Goal: Information Seeking & Learning: Learn about a topic

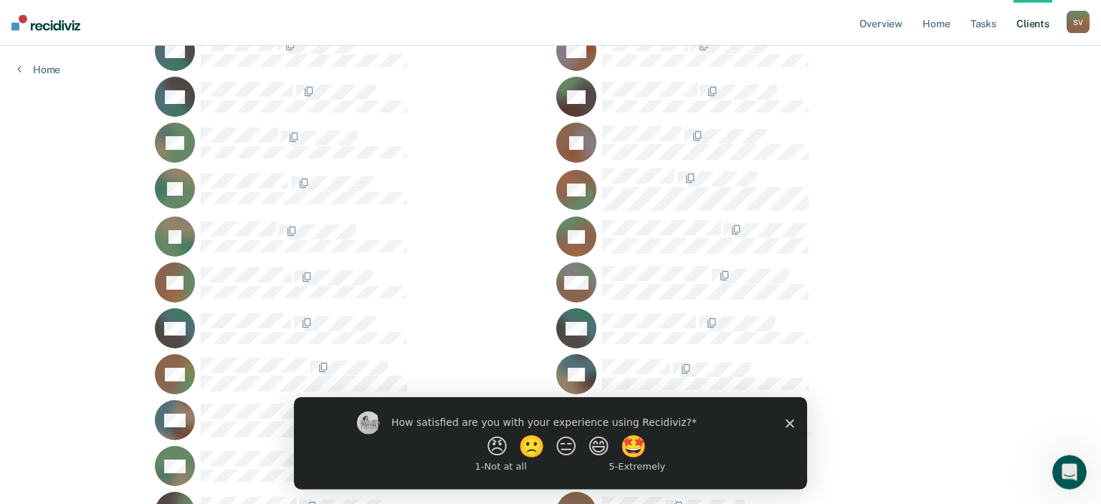
scroll to position [3645, 0]
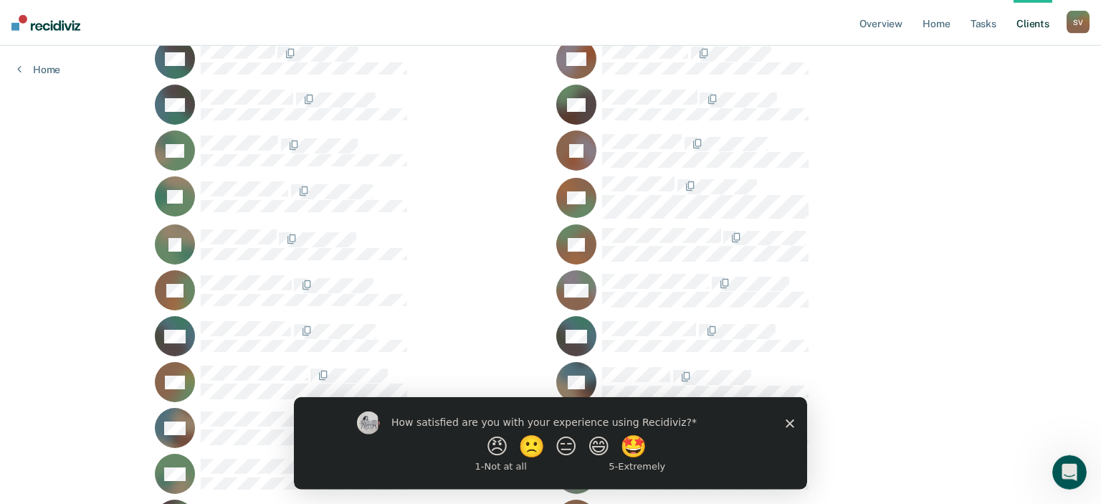
click at [790, 427] on icon "Close survey" at bounding box center [790, 423] width 9 height 9
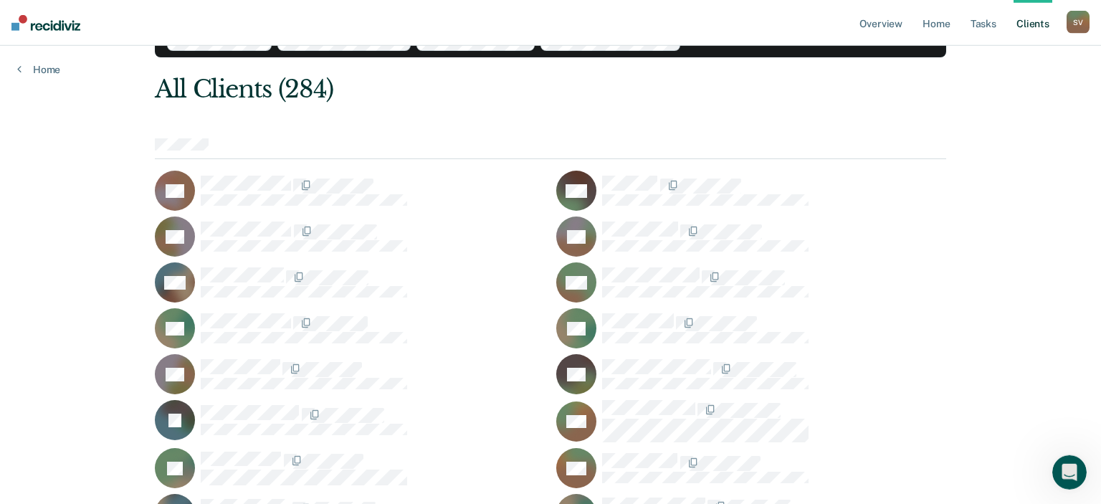
scroll to position [0, 0]
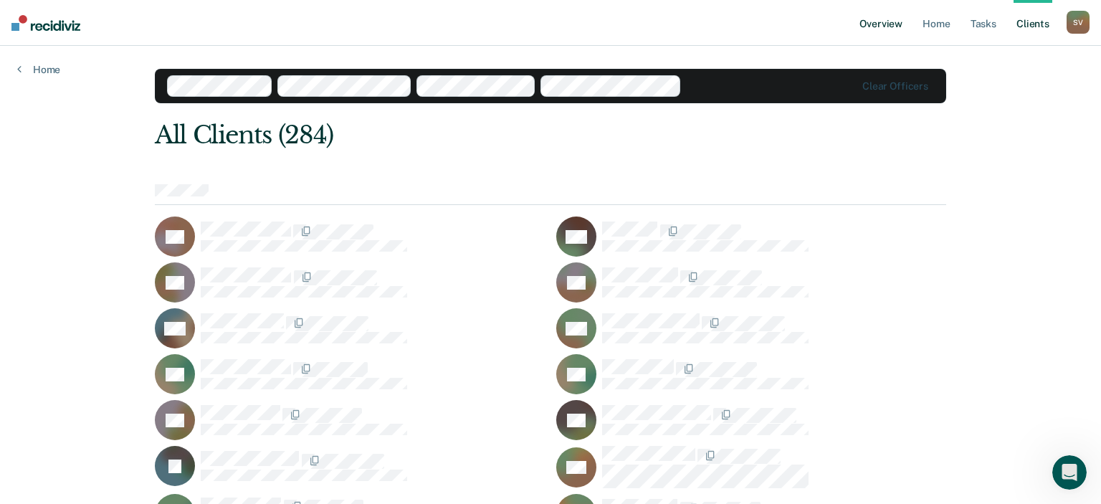
click at [884, 22] on link "Overview" at bounding box center [881, 23] width 49 height 46
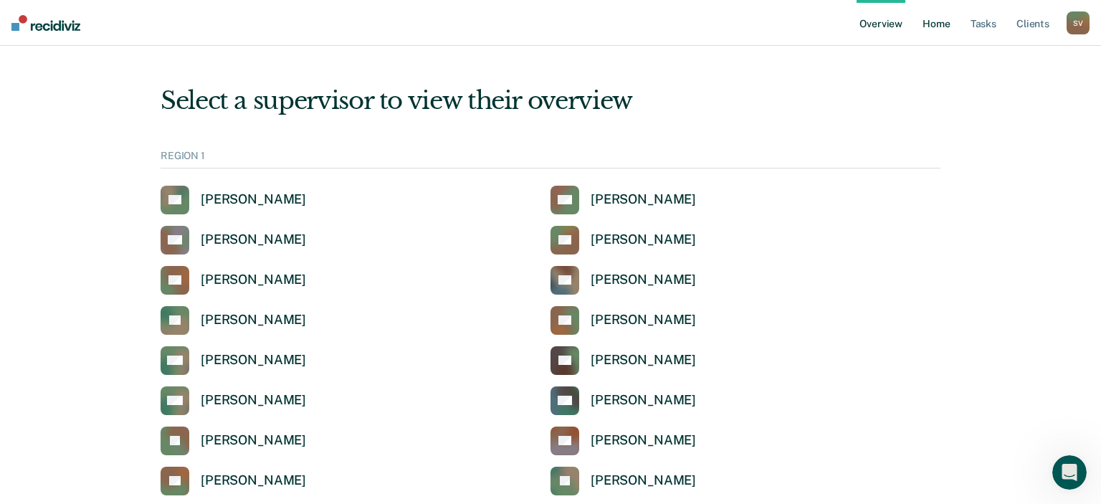
click at [928, 27] on link "Home" at bounding box center [936, 23] width 33 height 46
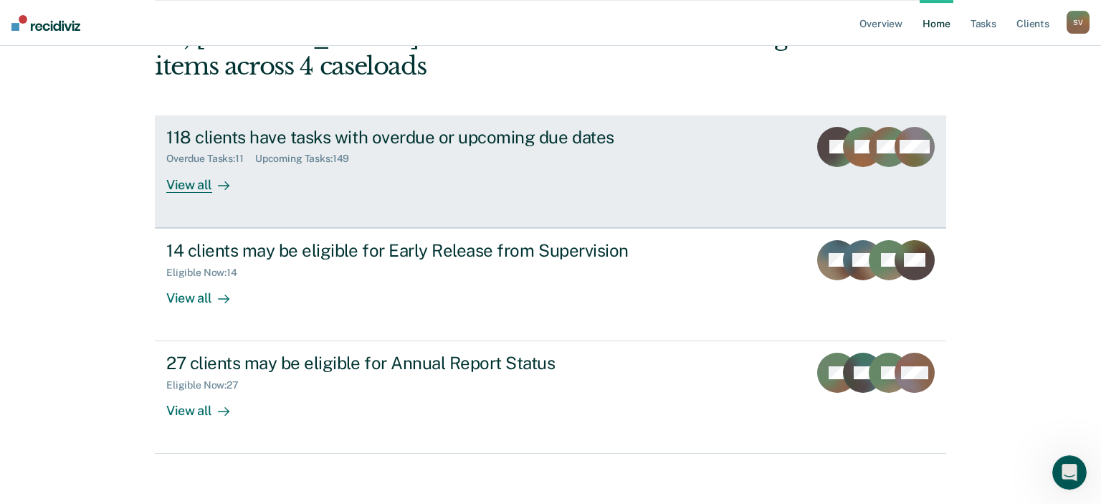
scroll to position [105, 0]
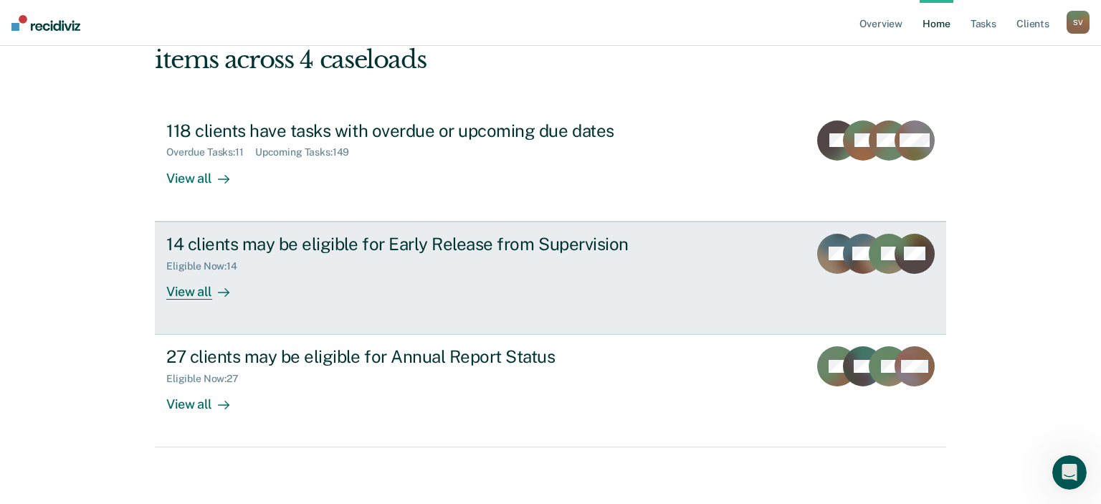
click at [211, 300] on link "14 clients may be eligible for Early Release from Supervision Eligible Now : 14…" at bounding box center [551, 278] width 792 height 113
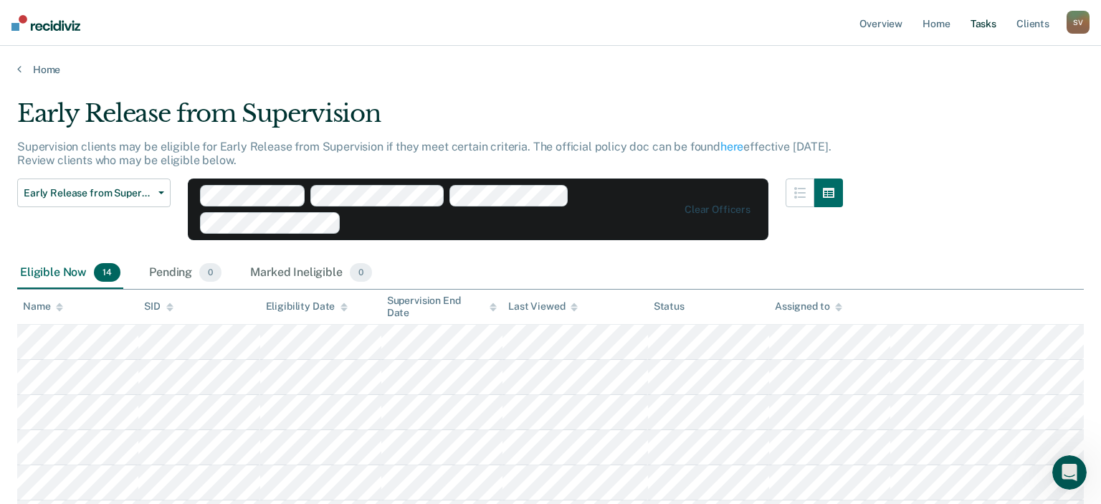
click at [988, 22] on link "Tasks" at bounding box center [984, 23] width 32 height 46
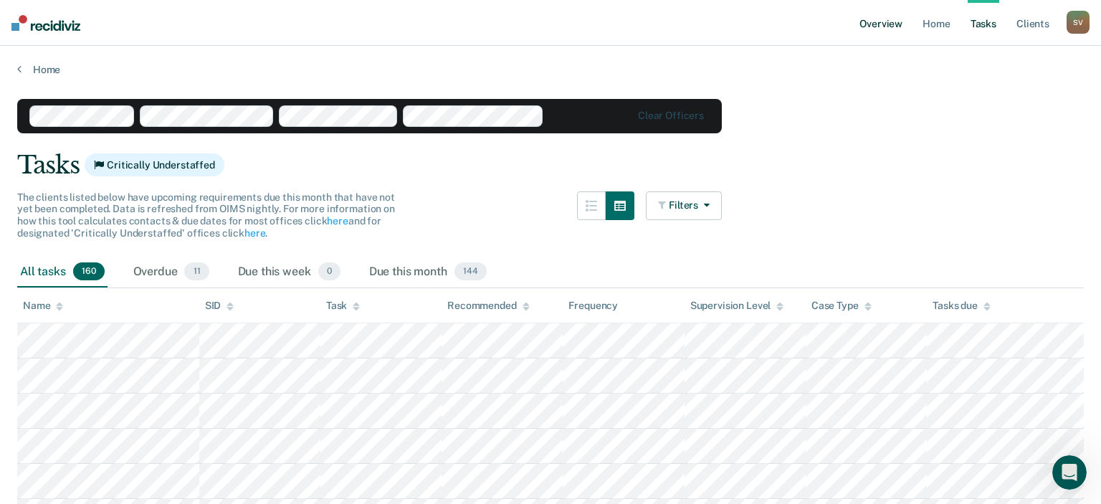
click at [885, 25] on link "Overview" at bounding box center [881, 23] width 49 height 46
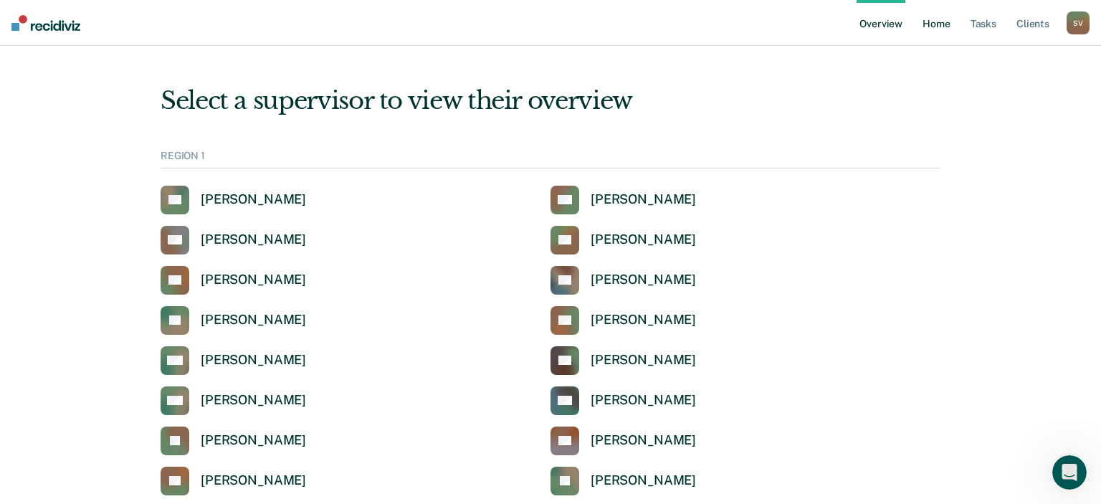
click at [935, 22] on link "Home" at bounding box center [936, 23] width 33 height 46
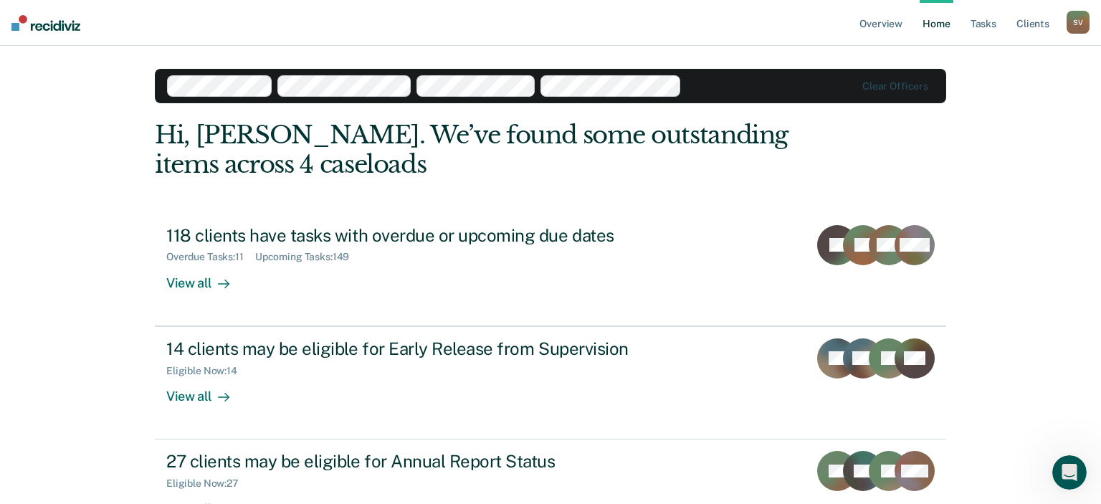
click at [1078, 22] on div "S V" at bounding box center [1078, 22] width 23 height 23
click at [971, 59] on link "Profile" at bounding box center [1020, 58] width 115 height 12
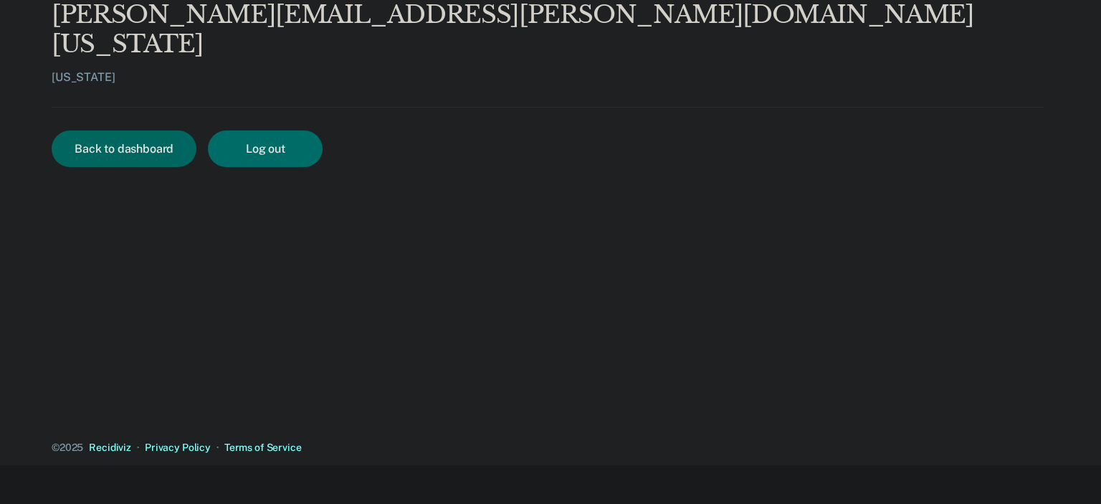
click at [109, 131] on button "Back to dashboard" at bounding box center [124, 149] width 145 height 37
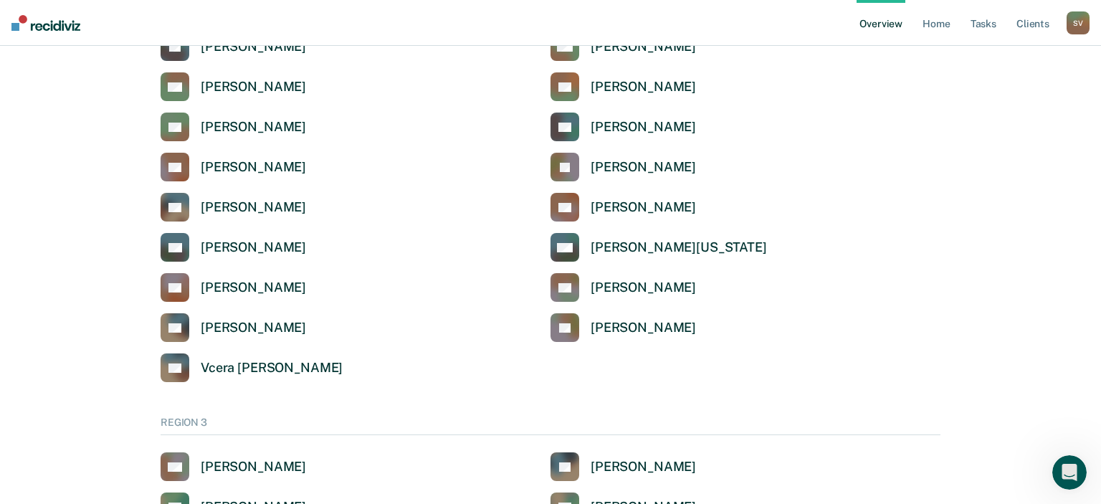
scroll to position [2057, 0]
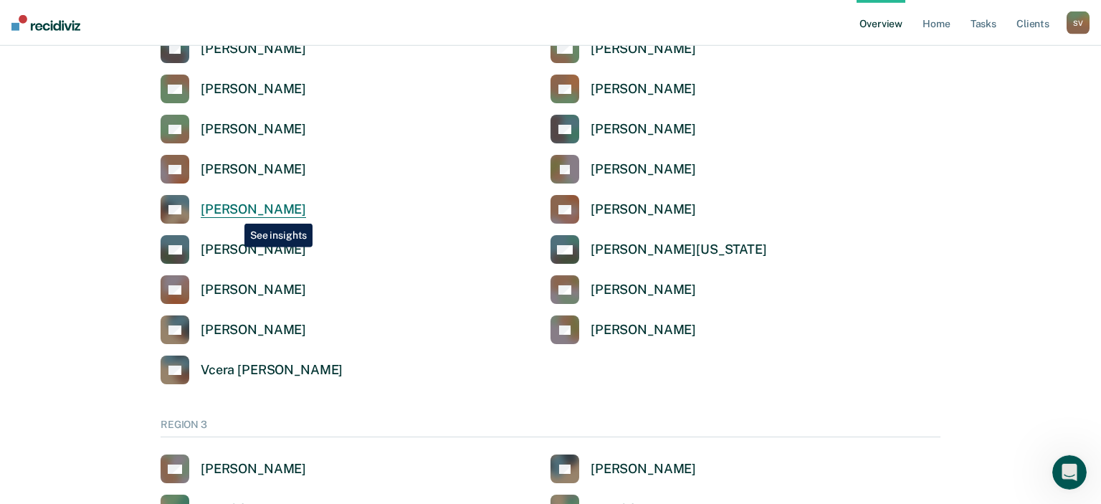
click at [234, 213] on div "[PERSON_NAME]" at bounding box center [253, 210] width 105 height 16
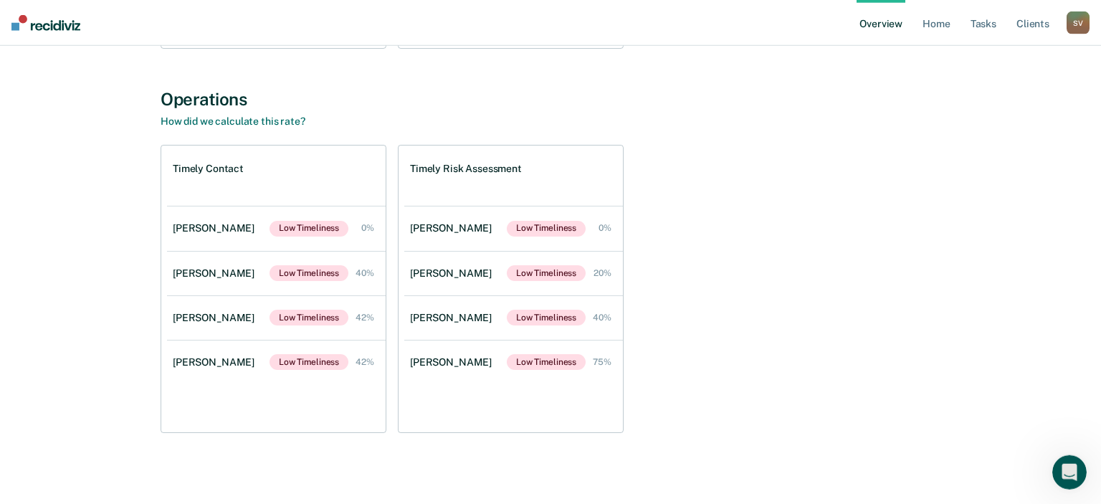
scroll to position [478, 0]
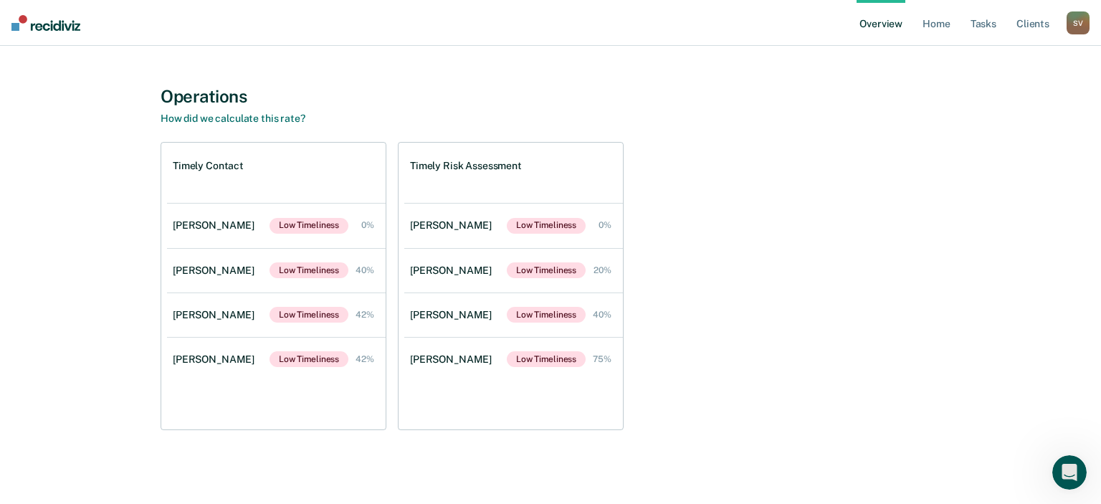
click at [709, 215] on div "Timely Contact [PERSON_NAME] Low Timeliness 0% [PERSON_NAME] Low Timeliness 40%…" at bounding box center [551, 286] width 780 height 288
click at [719, 360] on div "Timely Contact [PERSON_NAME] Low Timeliness 0% [PERSON_NAME] Low Timeliness 40%…" at bounding box center [551, 286] width 780 height 288
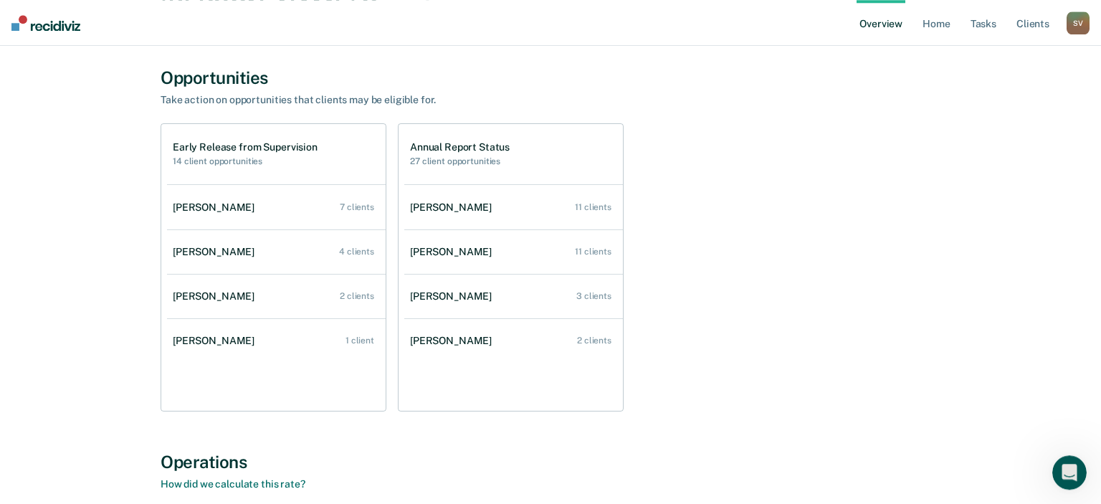
scroll to position [0, 0]
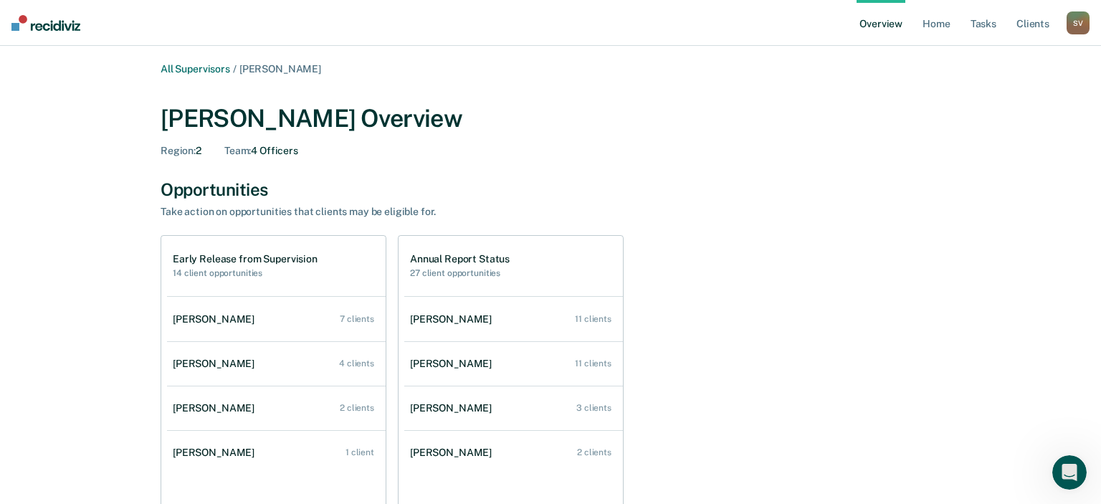
click at [887, 25] on link "Overview" at bounding box center [881, 23] width 49 height 46
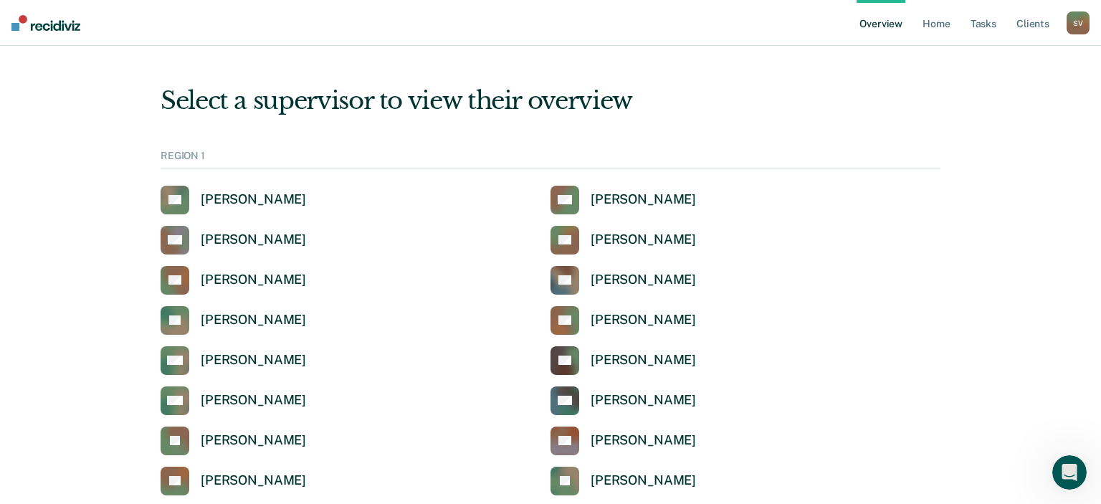
click at [1073, 27] on div "S V" at bounding box center [1078, 22] width 23 height 23
click at [887, 0] on link "Overview" at bounding box center [881, 23] width 49 height 46
click at [70, 25] on img at bounding box center [45, 23] width 69 height 16
click at [1074, 16] on div "S V" at bounding box center [1078, 22] width 23 height 23
click at [1000, 80] on link "How it works" at bounding box center [1020, 76] width 115 height 12
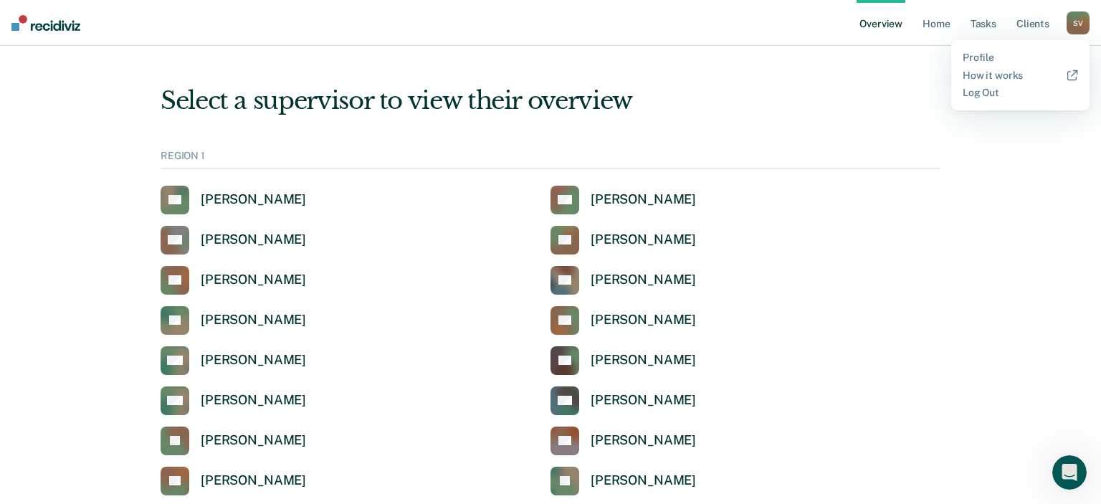
click at [939, 22] on link "Home" at bounding box center [936, 23] width 33 height 46
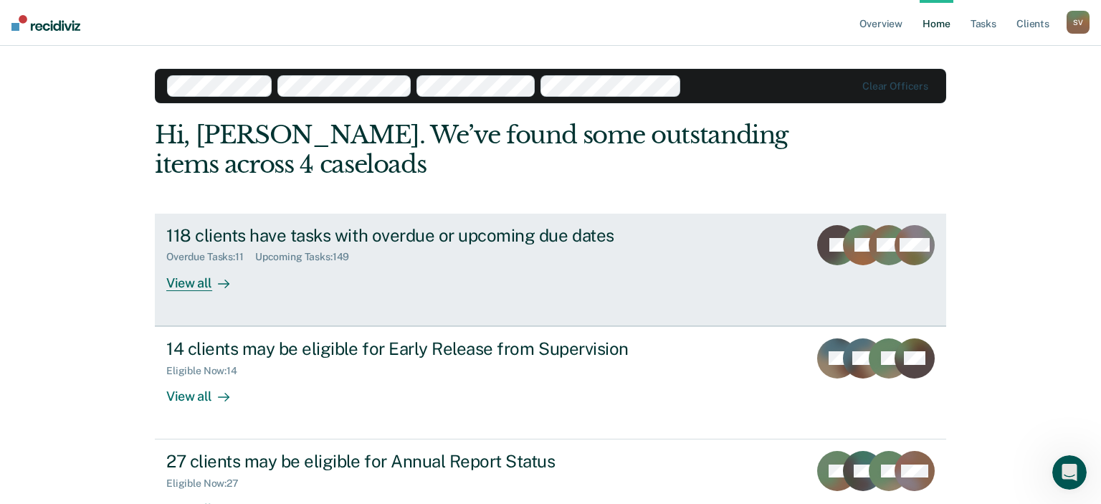
click at [199, 283] on div "View all" at bounding box center [206, 277] width 80 height 28
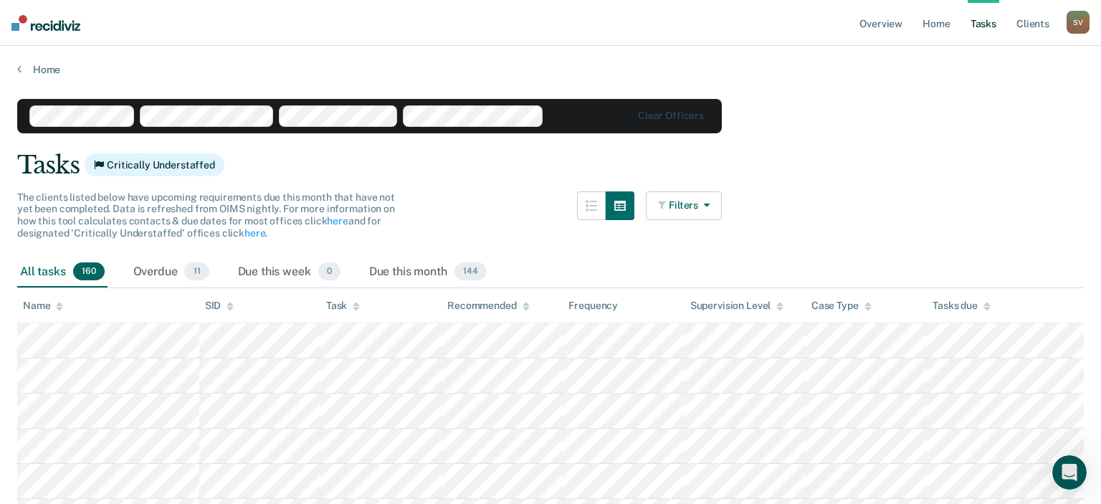
click at [673, 202] on button "Filters" at bounding box center [684, 205] width 76 height 29
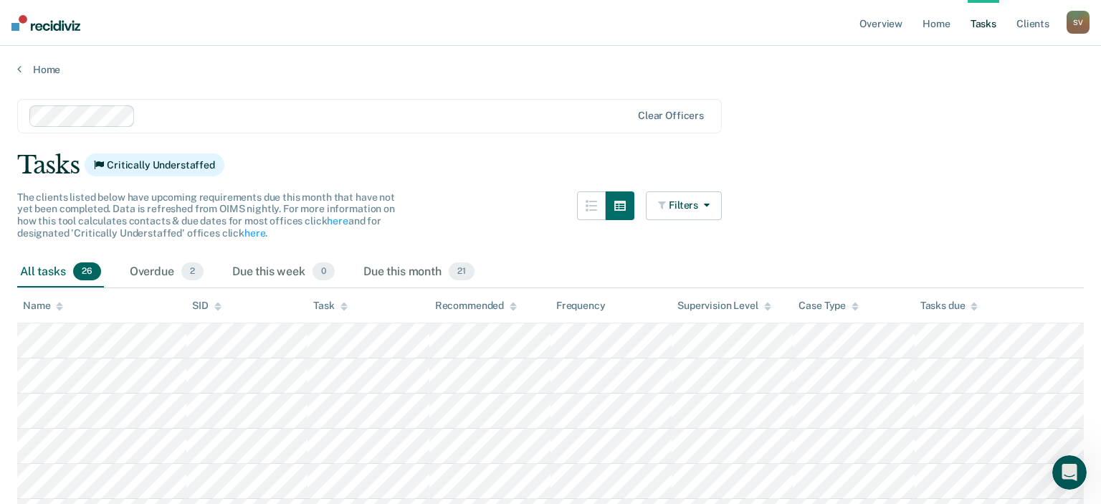
click at [242, 115] on div at bounding box center [386, 116] width 490 height 16
click at [690, 210] on button "Filters" at bounding box center [684, 205] width 76 height 29
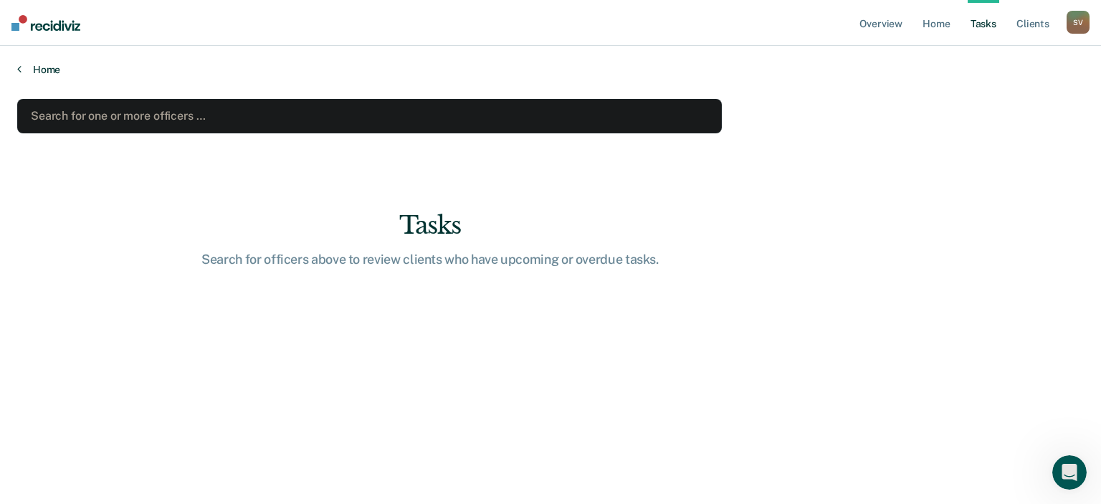
click at [121, 70] on link "Home" at bounding box center [550, 69] width 1067 height 13
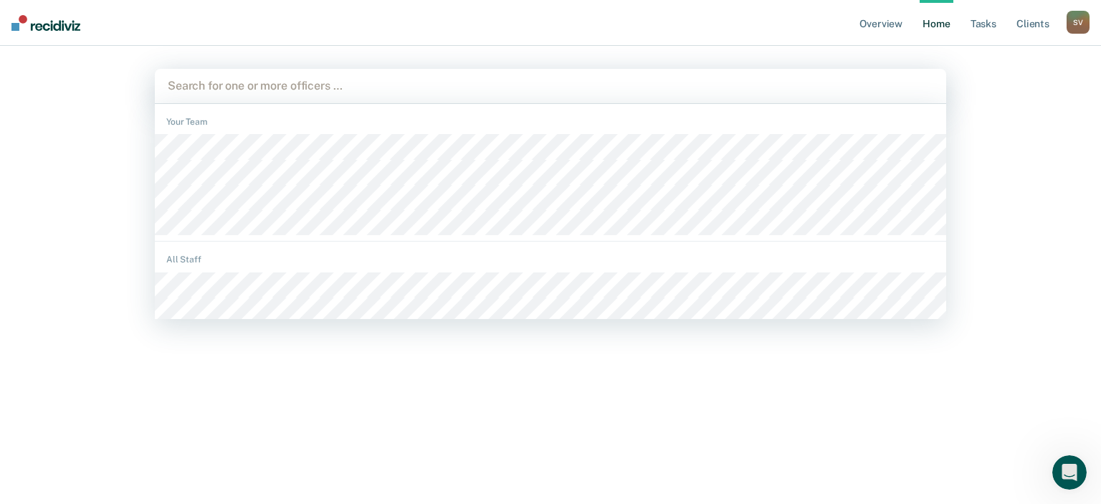
click at [245, 94] on div at bounding box center [551, 85] width 766 height 16
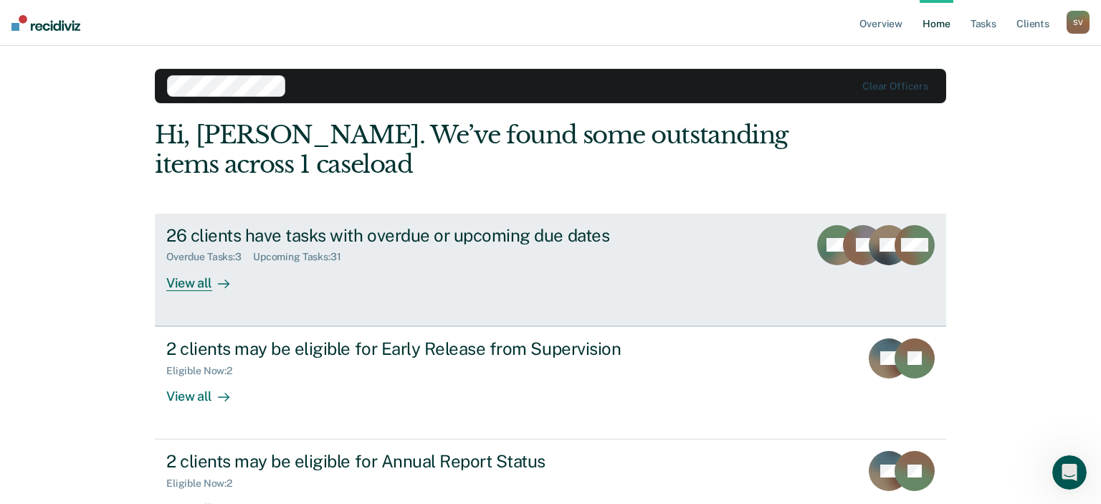
click at [194, 283] on div "View all" at bounding box center [206, 277] width 80 height 28
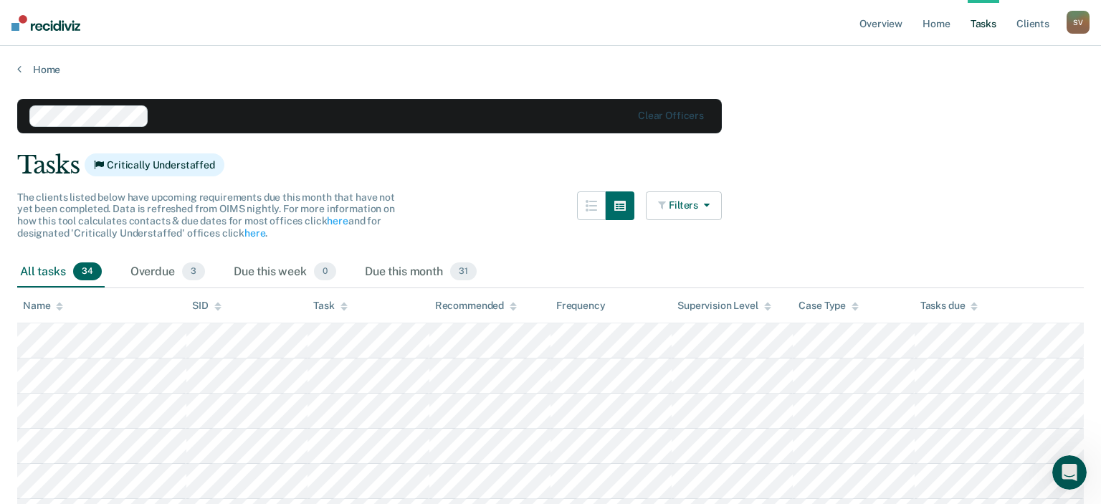
click at [707, 204] on icon "button" at bounding box center [703, 205] width 11 height 10
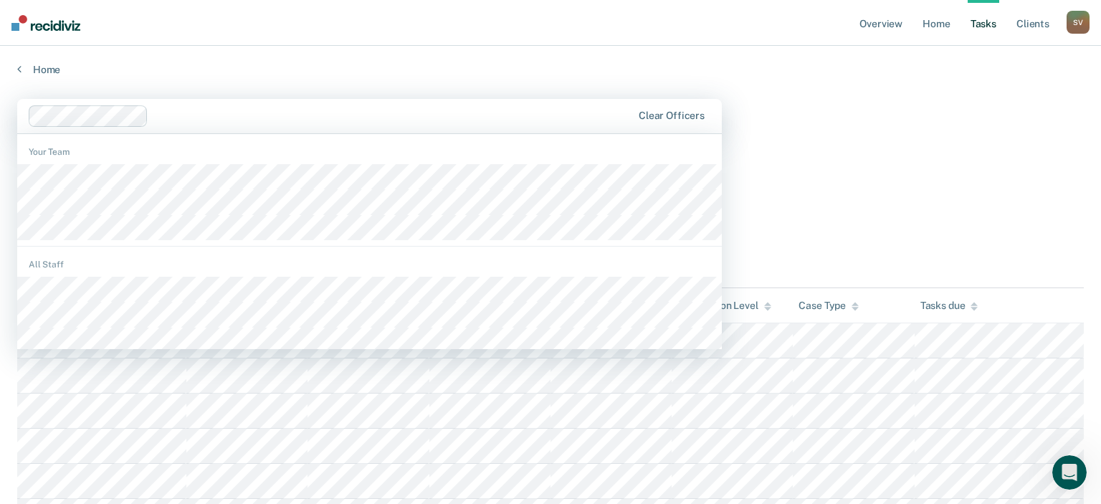
click at [178, 118] on div at bounding box center [393, 116] width 478 height 16
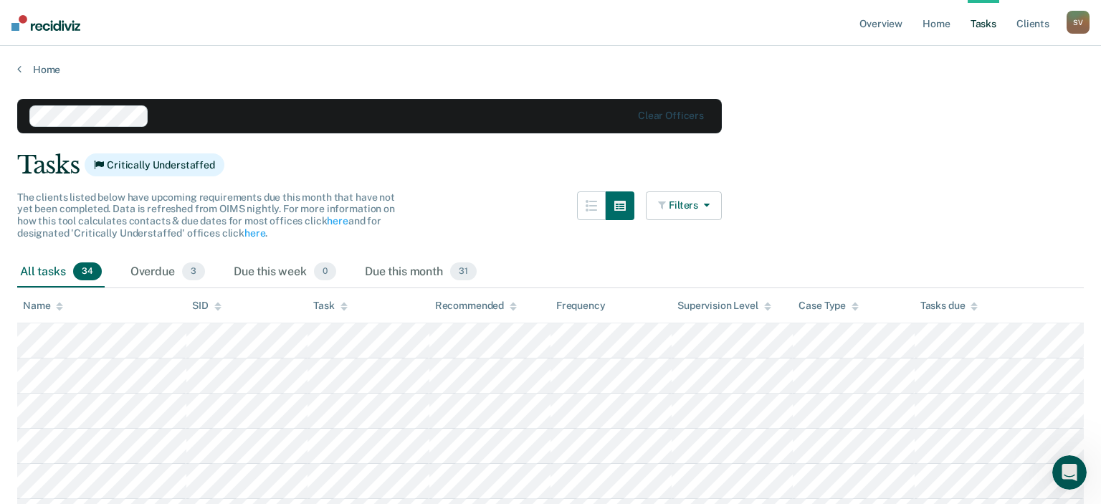
click at [683, 204] on button "Filters" at bounding box center [684, 205] width 76 height 29
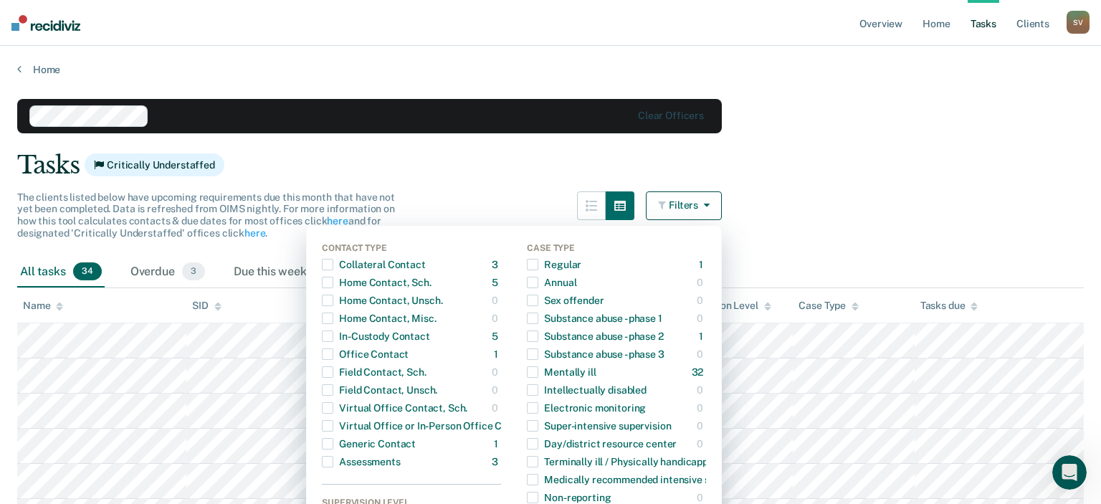
click at [701, 199] on button "Filters" at bounding box center [684, 205] width 76 height 29
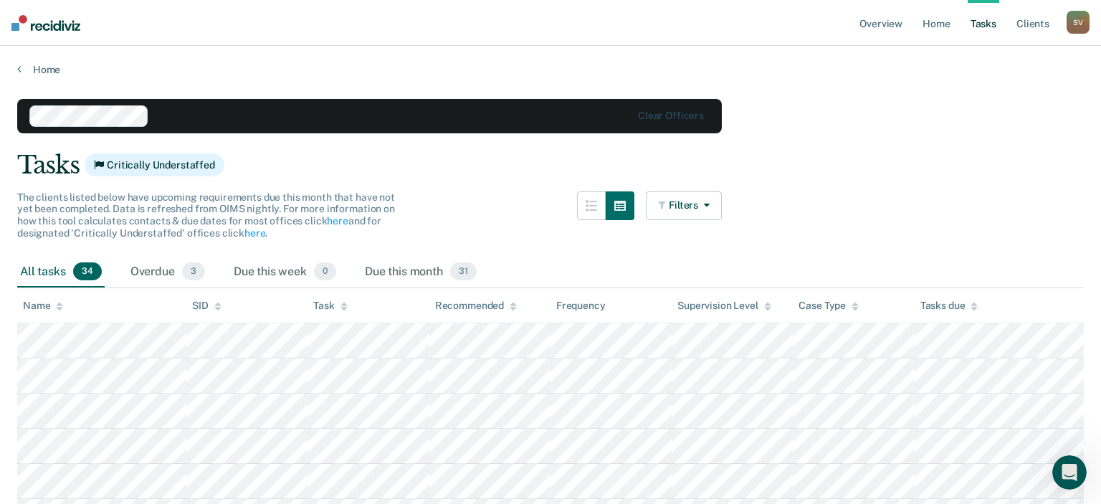
click at [538, 200] on div "The clients listed below have upcoming requirements due this month that have no…" at bounding box center [369, 223] width 705 height 65
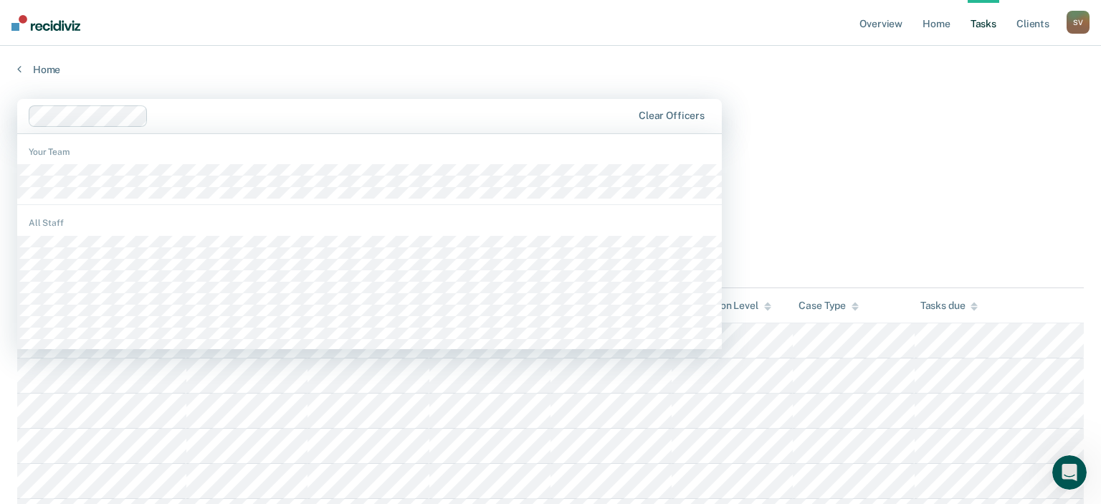
click at [212, 125] on div at bounding box center [331, 116] width 605 height 22
type input "s"
type input "[PERSON_NAME]"
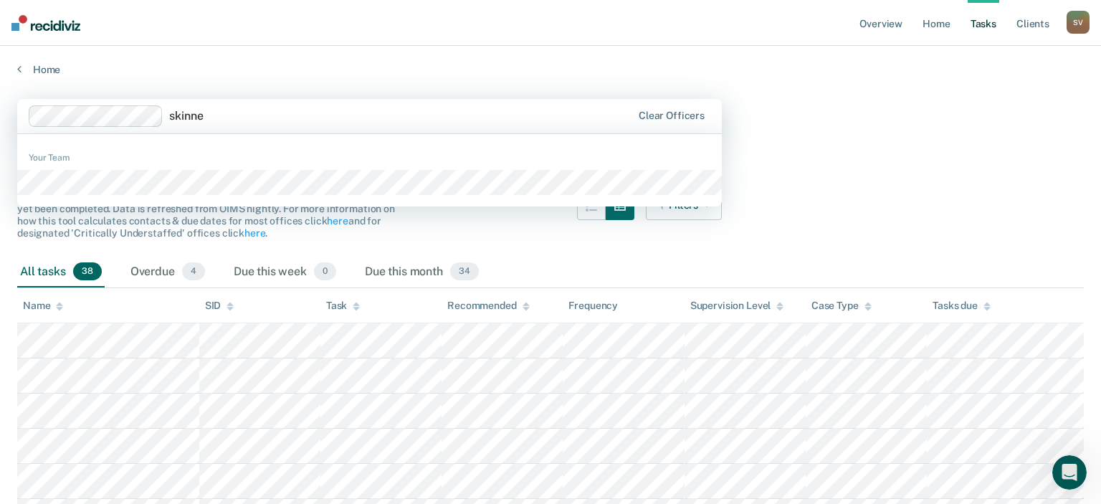
type input "[PERSON_NAME]"
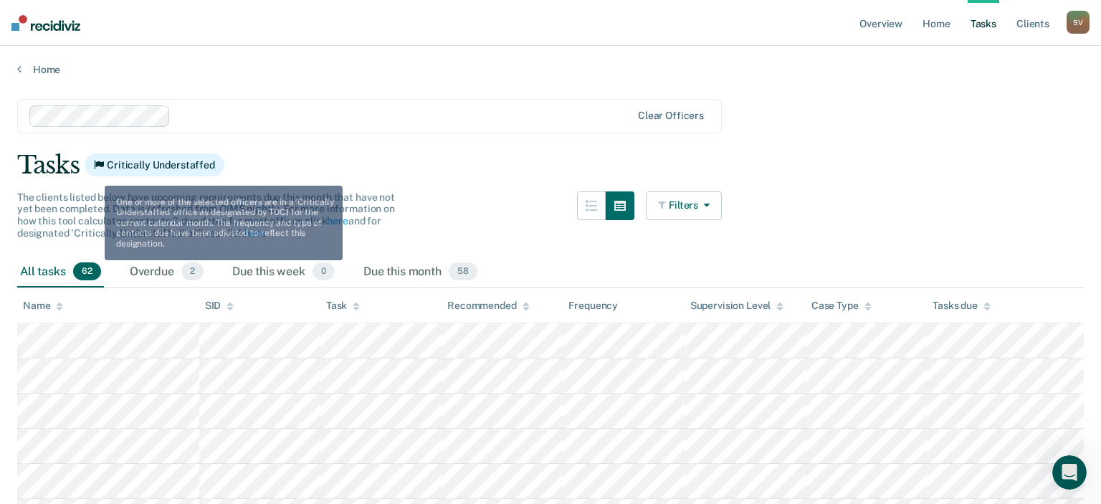
click at [685, 201] on button "Filters" at bounding box center [684, 205] width 76 height 29
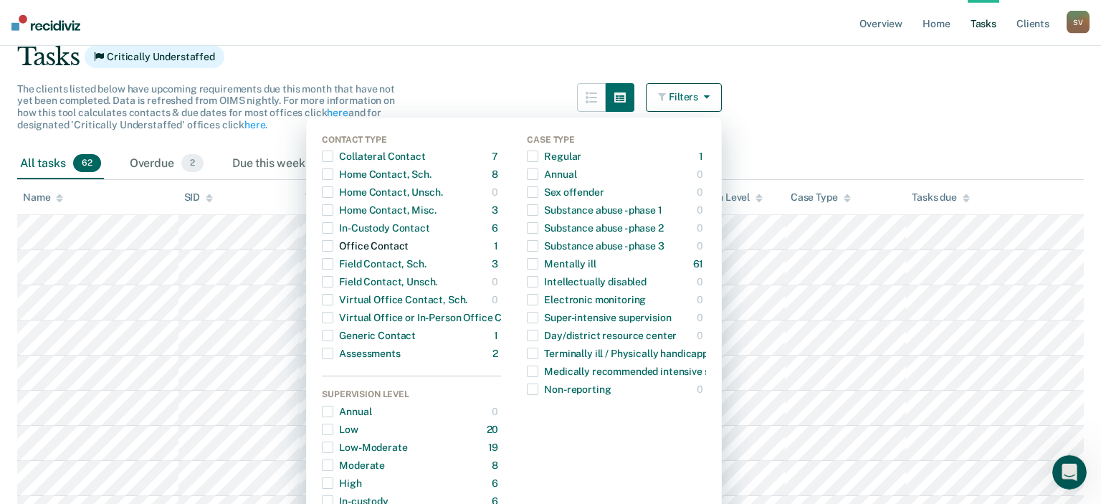
scroll to position [115, 0]
